Goal: Task Accomplishment & Management: Use online tool/utility

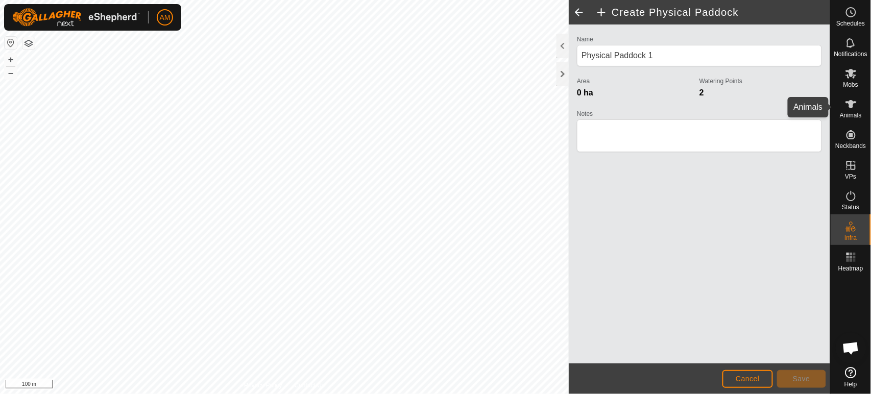
click at [848, 106] on icon at bounding box center [851, 104] width 12 height 12
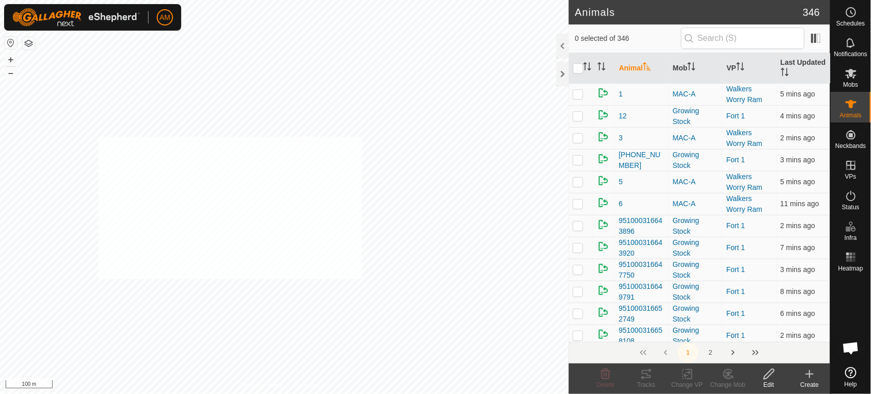
checkbox input "true"
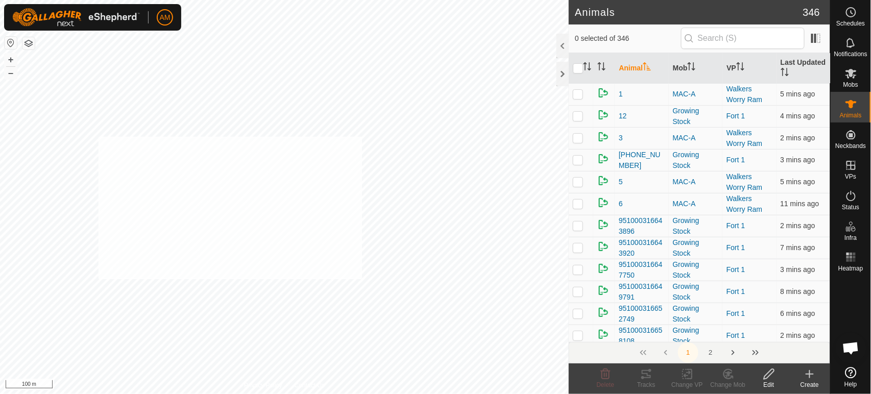
checkbox input "true"
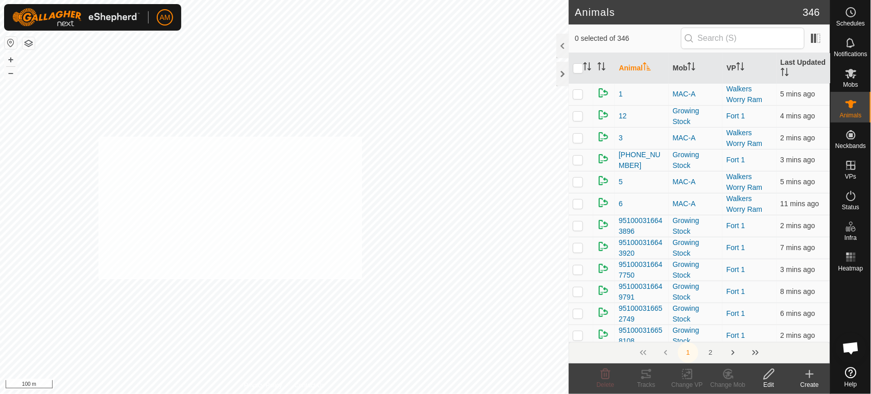
checkbox input "true"
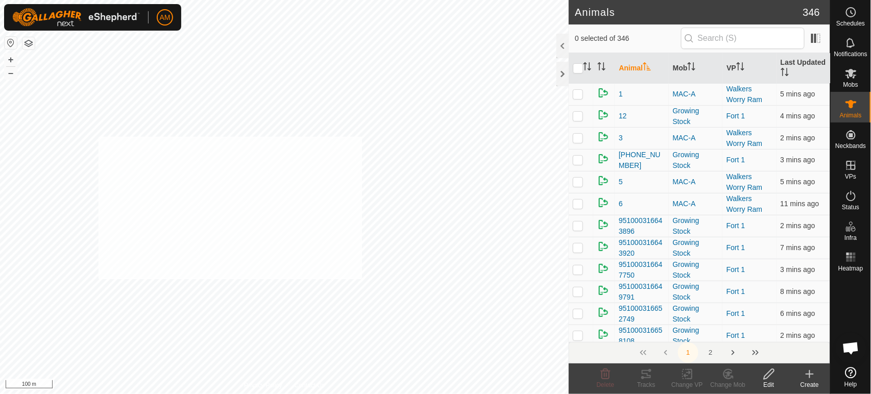
checkbox input "true"
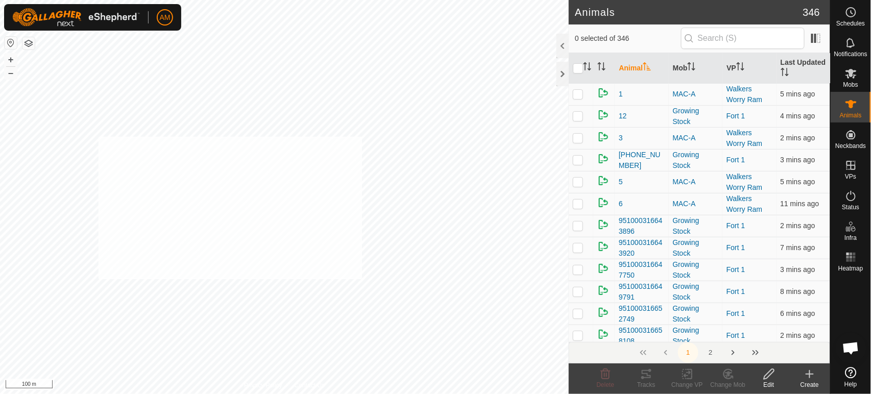
checkbox input "true"
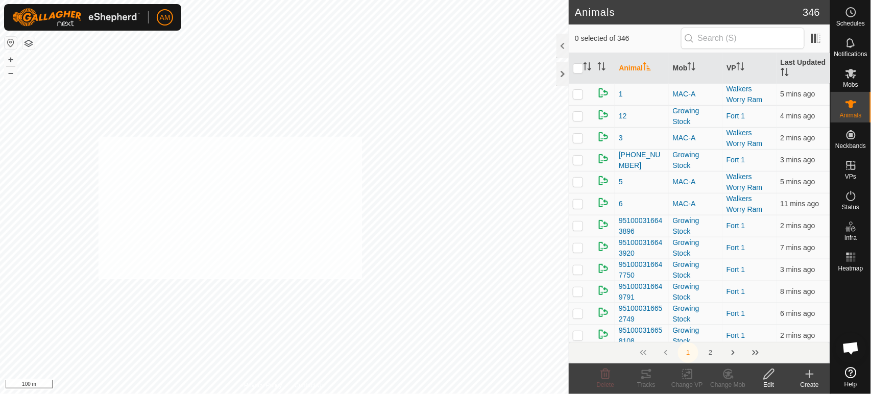
checkbox input "true"
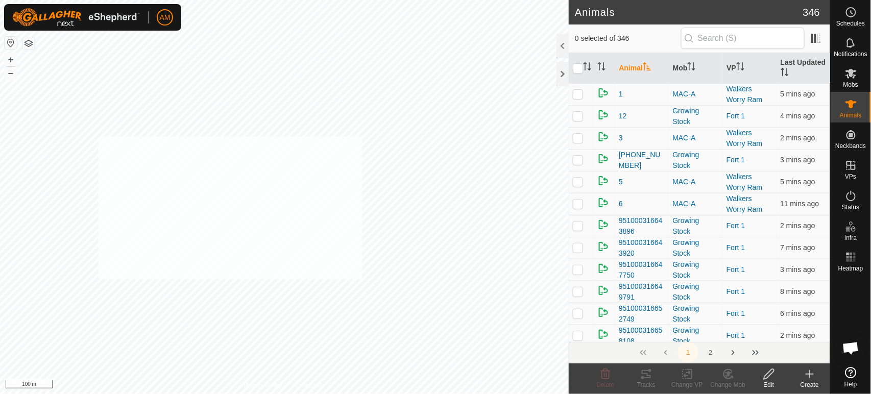
checkbox input "true"
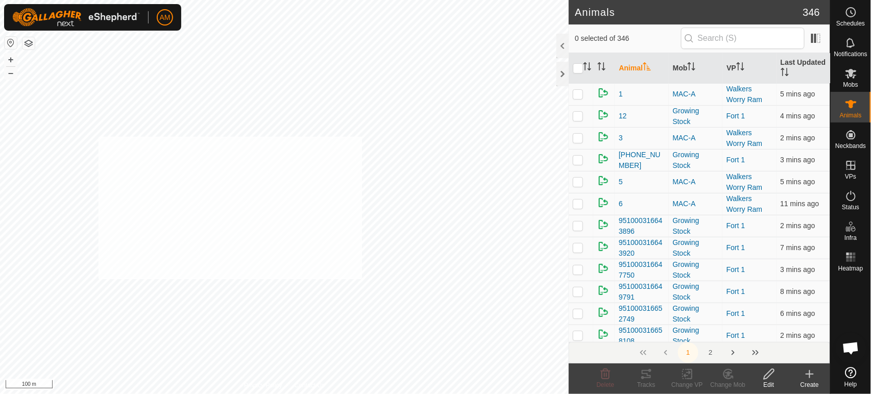
checkbox input "true"
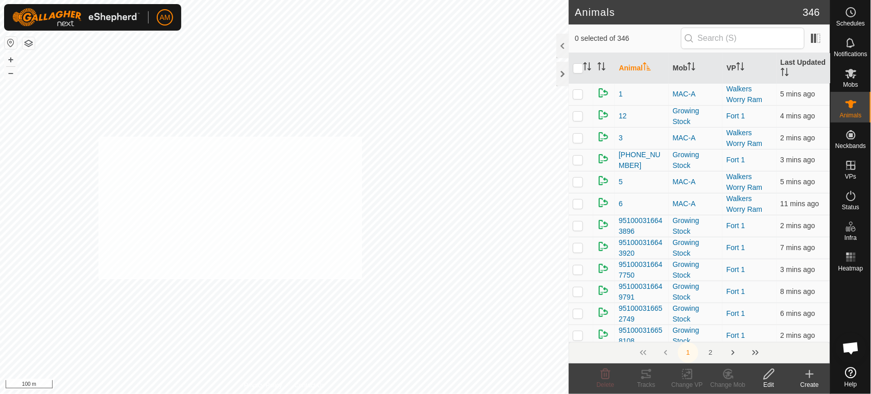
checkbox input "true"
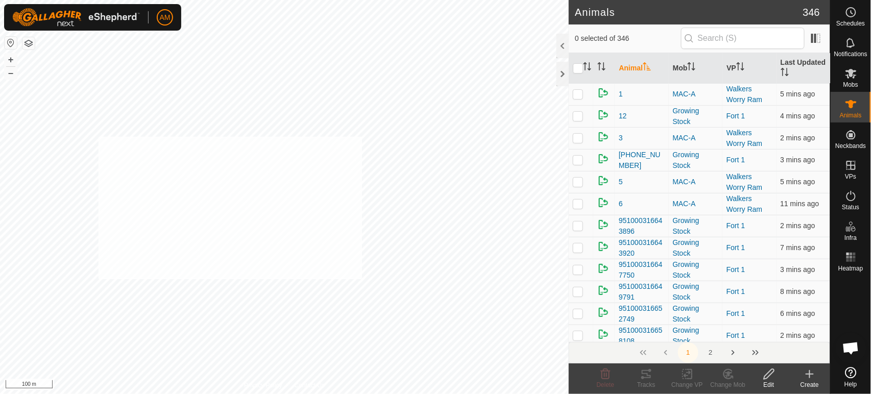
checkbox input "true"
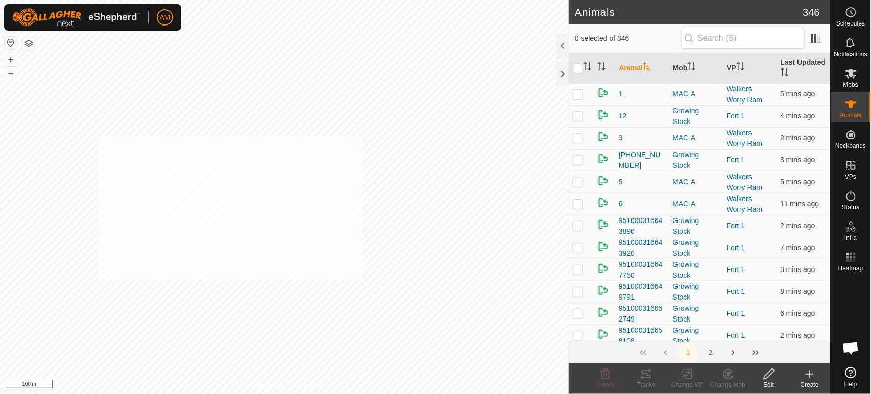
checkbox input "true"
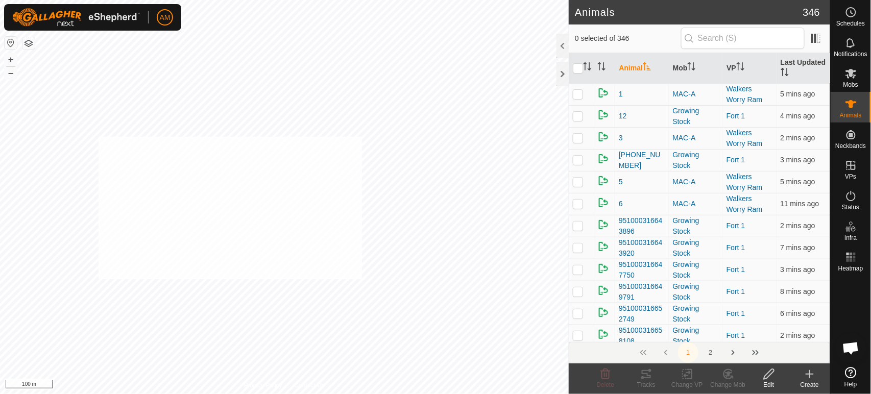
checkbox input "true"
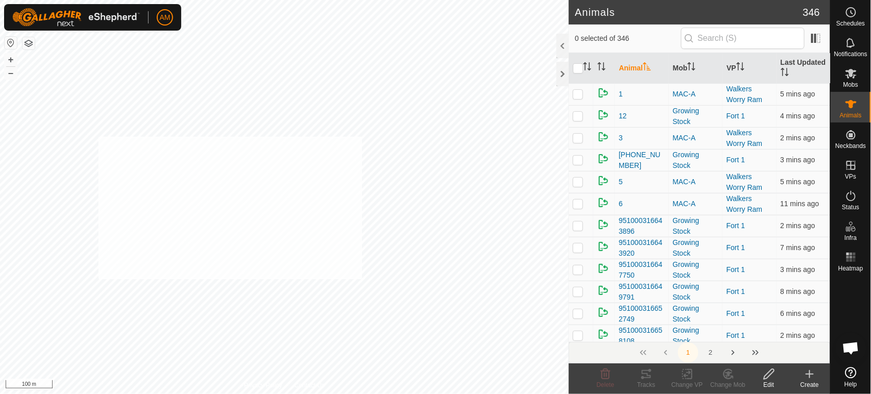
checkbox input "true"
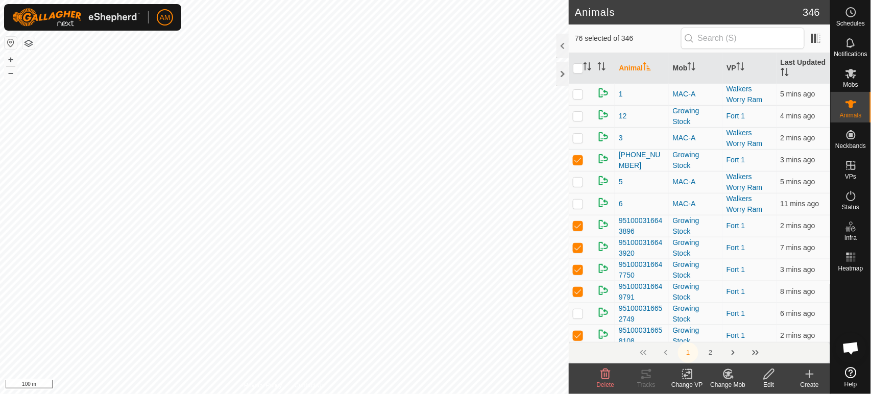
click at [683, 379] on rect at bounding box center [687, 374] width 9 height 9
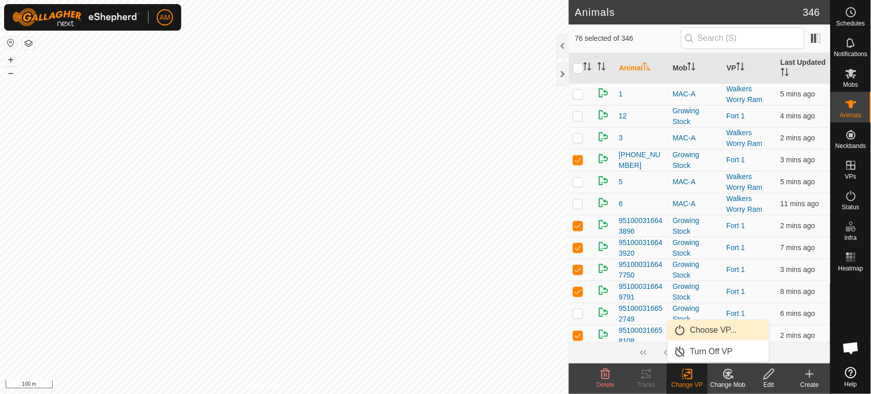
click at [697, 329] on link "Choose VP..." at bounding box center [718, 330] width 101 height 20
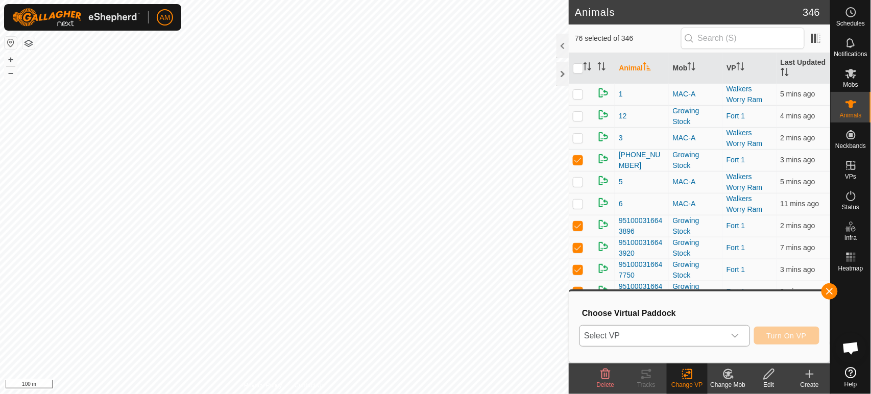
click at [666, 331] on span "Select VP" at bounding box center [652, 336] width 145 height 20
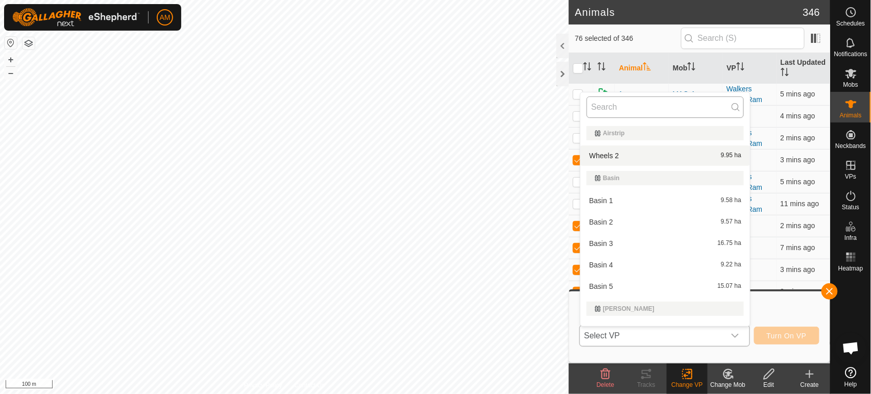
click at [617, 97] on input "text" at bounding box center [665, 107] width 157 height 21
click at [614, 107] on input "text" at bounding box center [665, 107] width 157 height 21
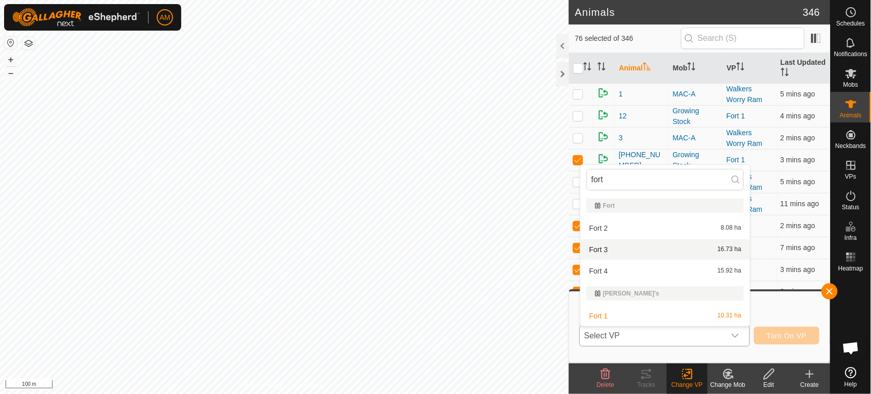
type input "fort"
click at [604, 249] on li "Fort 3 16.73 ha" at bounding box center [666, 249] width 170 height 20
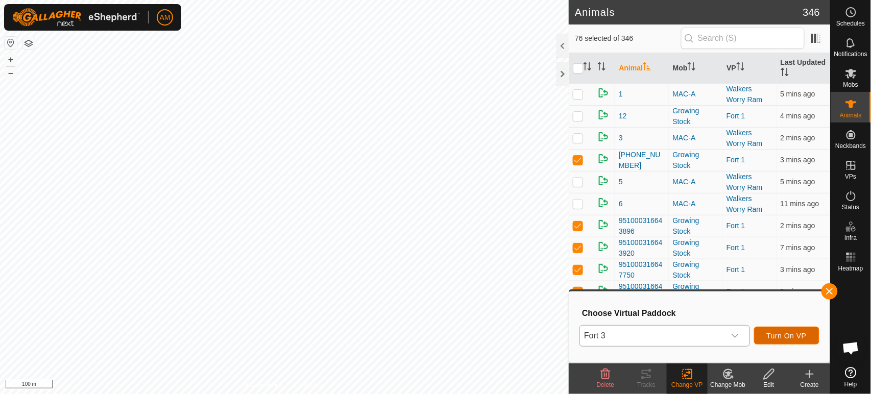
click at [780, 332] on span "Turn On VP" at bounding box center [787, 336] width 40 height 8
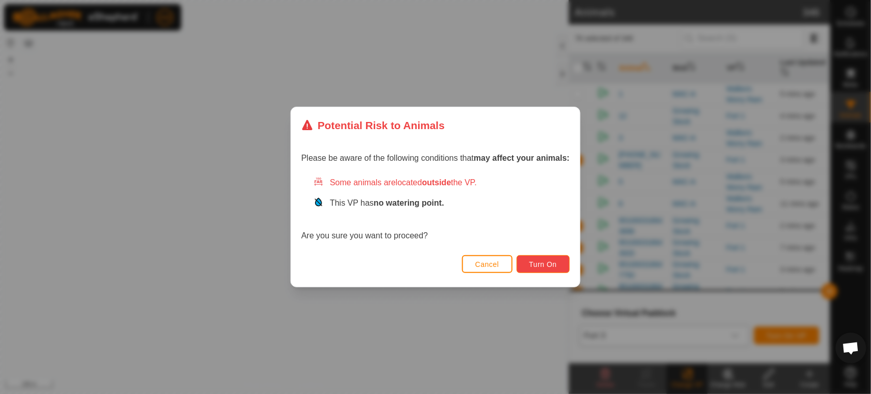
click at [539, 262] on span "Turn On" at bounding box center [544, 264] width 28 height 8
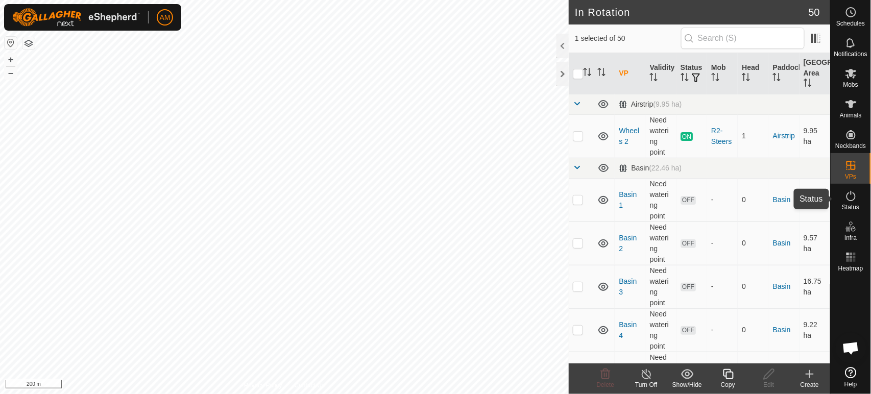
drag, startPoint x: 849, startPoint y: 207, endPoint x: 850, endPoint y: 191, distance: 15.9
click at [849, 206] on span "Status" at bounding box center [850, 207] width 17 height 6
click at [853, 198] on icon at bounding box center [851, 196] width 12 height 12
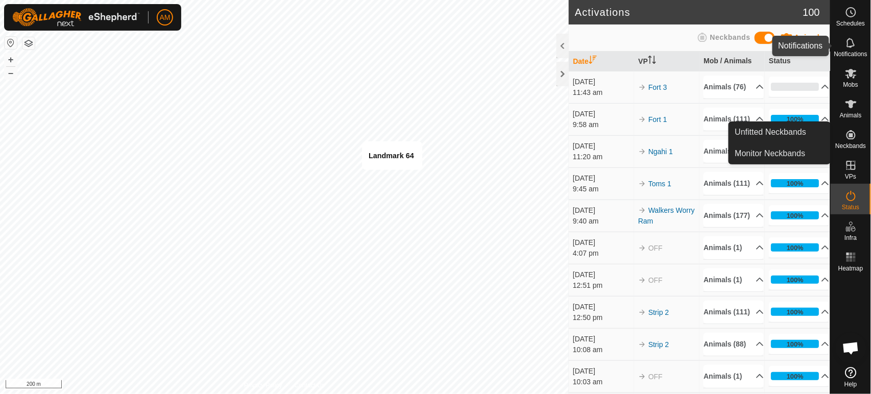
click at [855, 45] on icon at bounding box center [851, 43] width 12 height 12
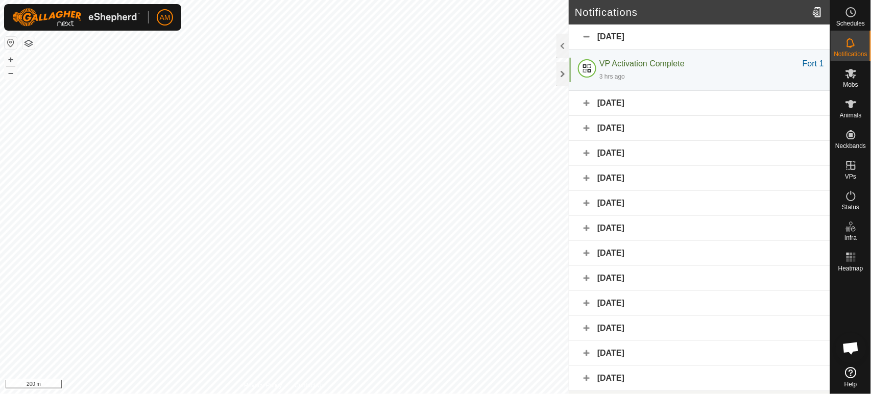
click at [587, 104] on div "[DATE]" at bounding box center [699, 103] width 261 height 25
